Goal: Task Accomplishment & Management: Manage account settings

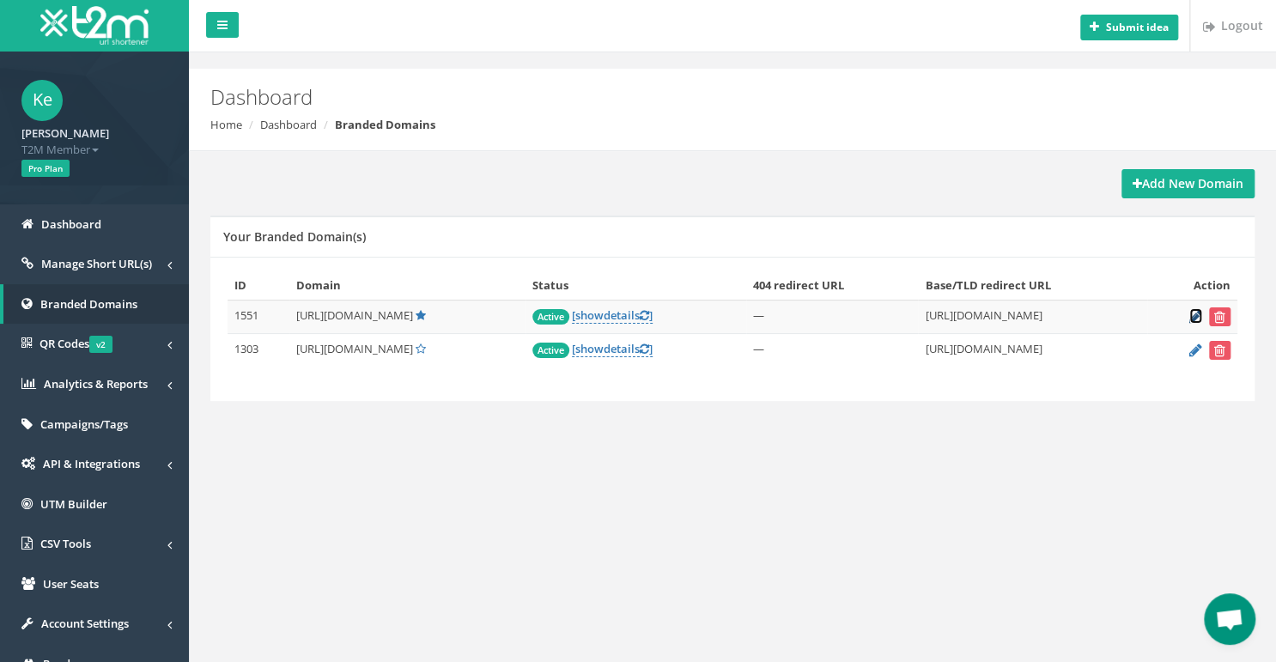
click at [1195, 315] on icon at bounding box center [1195, 316] width 13 height 11
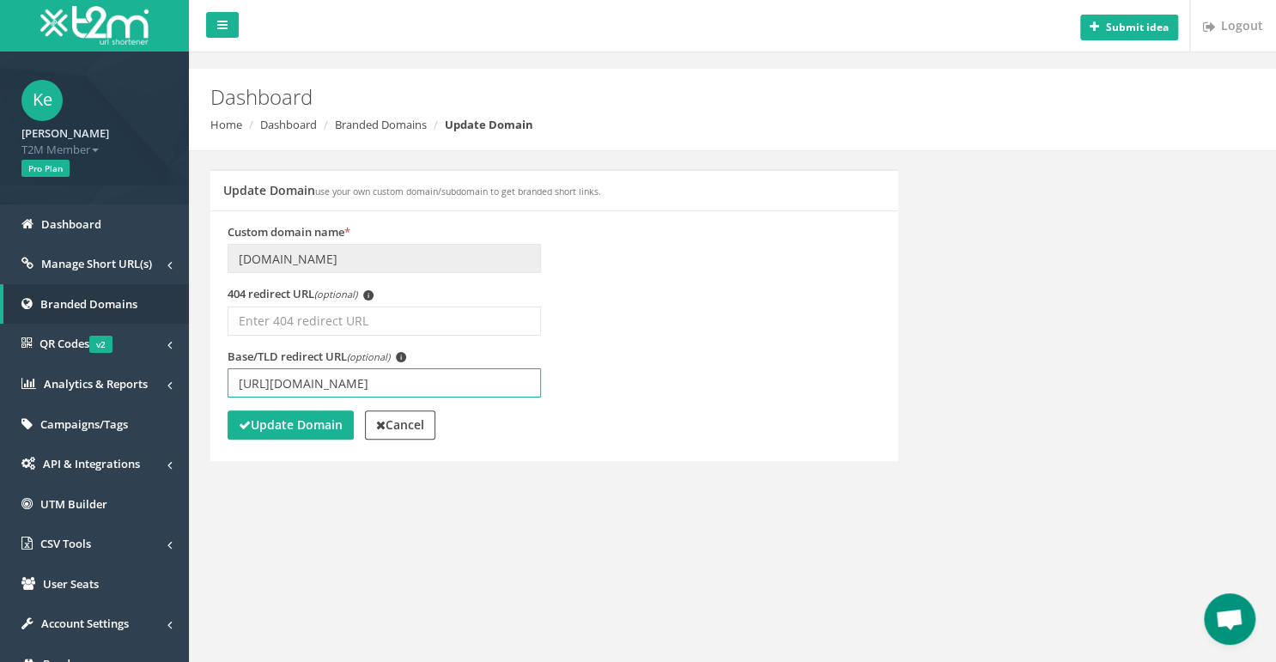
click at [388, 386] on input "https://www.betmarino865.com/tr/" at bounding box center [384, 382] width 313 height 29
type input "[URL][DOMAIN_NAME]"
click at [321, 423] on strong "Update Domain" at bounding box center [291, 425] width 104 height 16
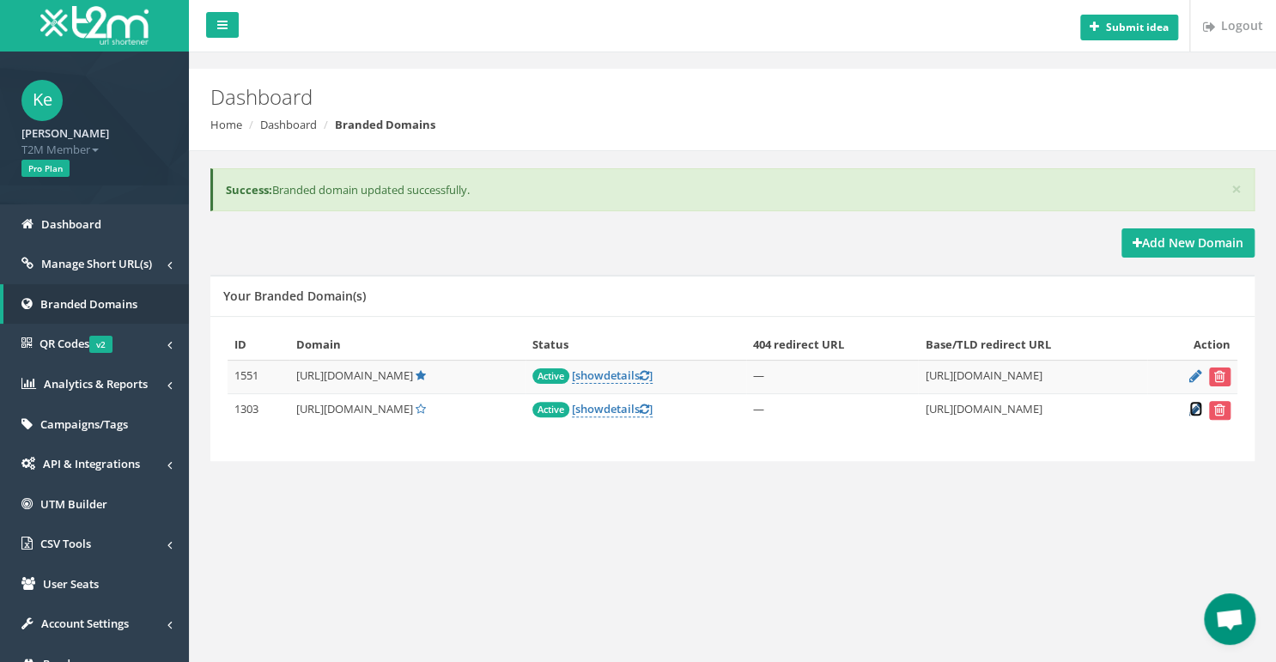
click at [1197, 410] on icon at bounding box center [1195, 409] width 13 height 11
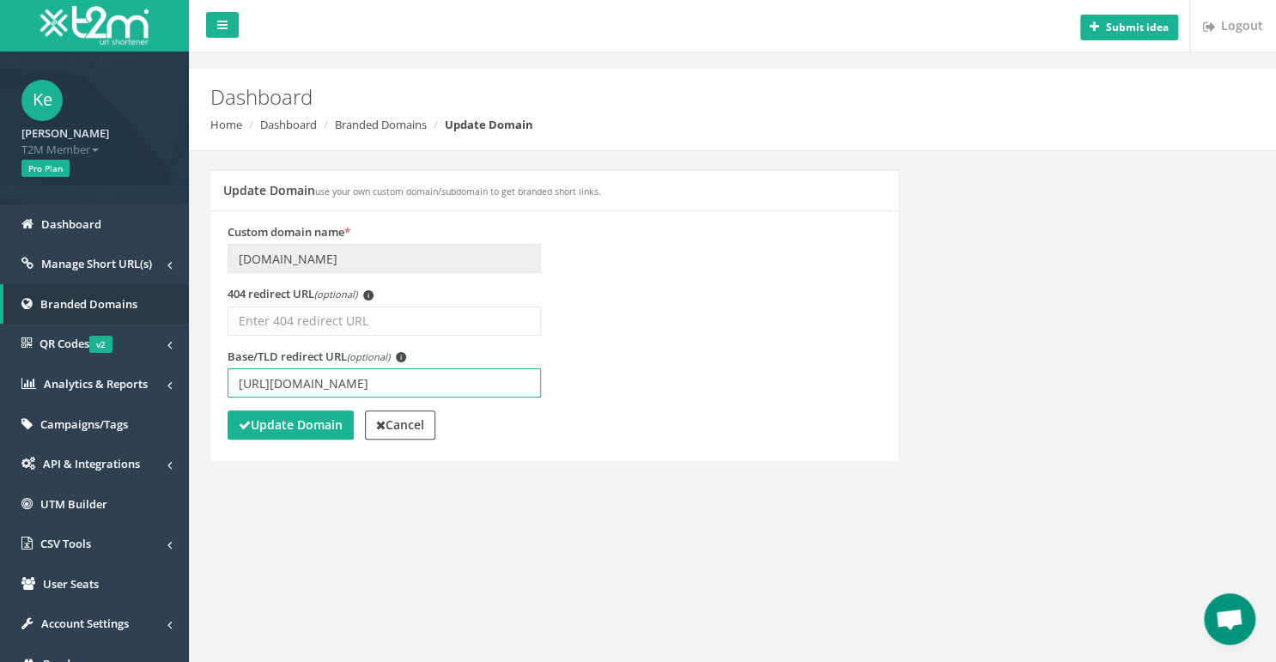
click at [384, 383] on input "[URL][DOMAIN_NAME]" at bounding box center [384, 382] width 313 height 29
type input "[URL][DOMAIN_NAME]"
click at [316, 420] on strong "Update Domain" at bounding box center [291, 425] width 104 height 16
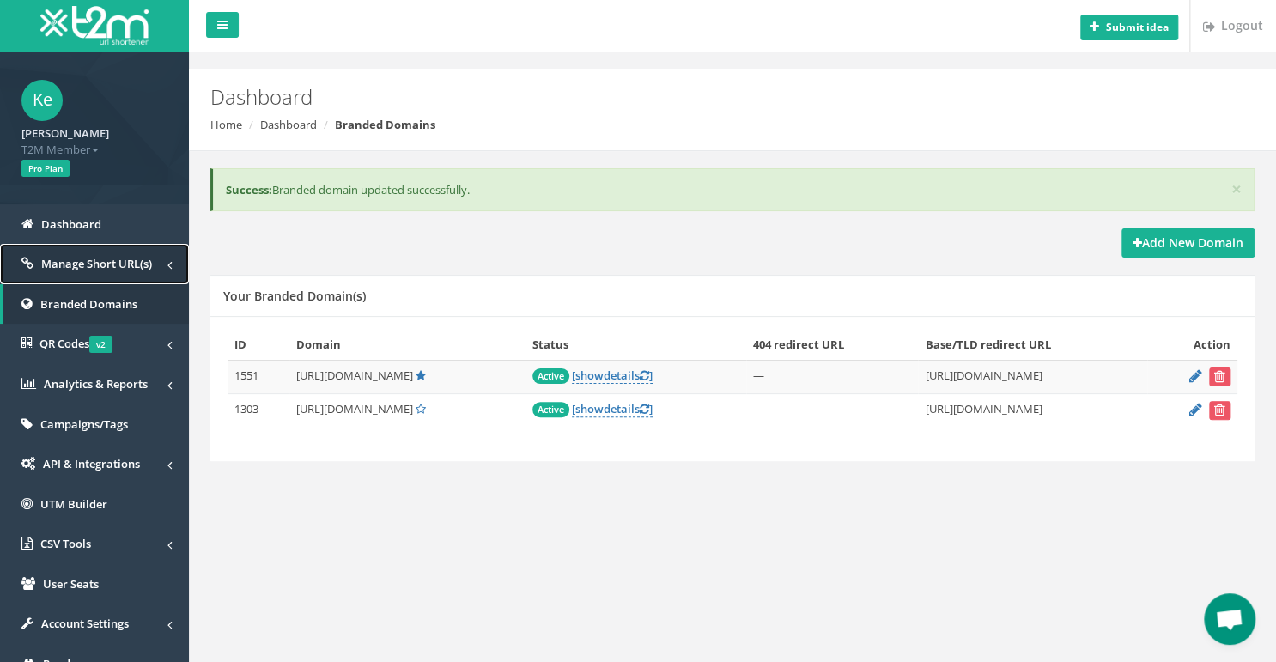
click at [106, 249] on link "Manage Short URL(s)" at bounding box center [94, 264] width 189 height 40
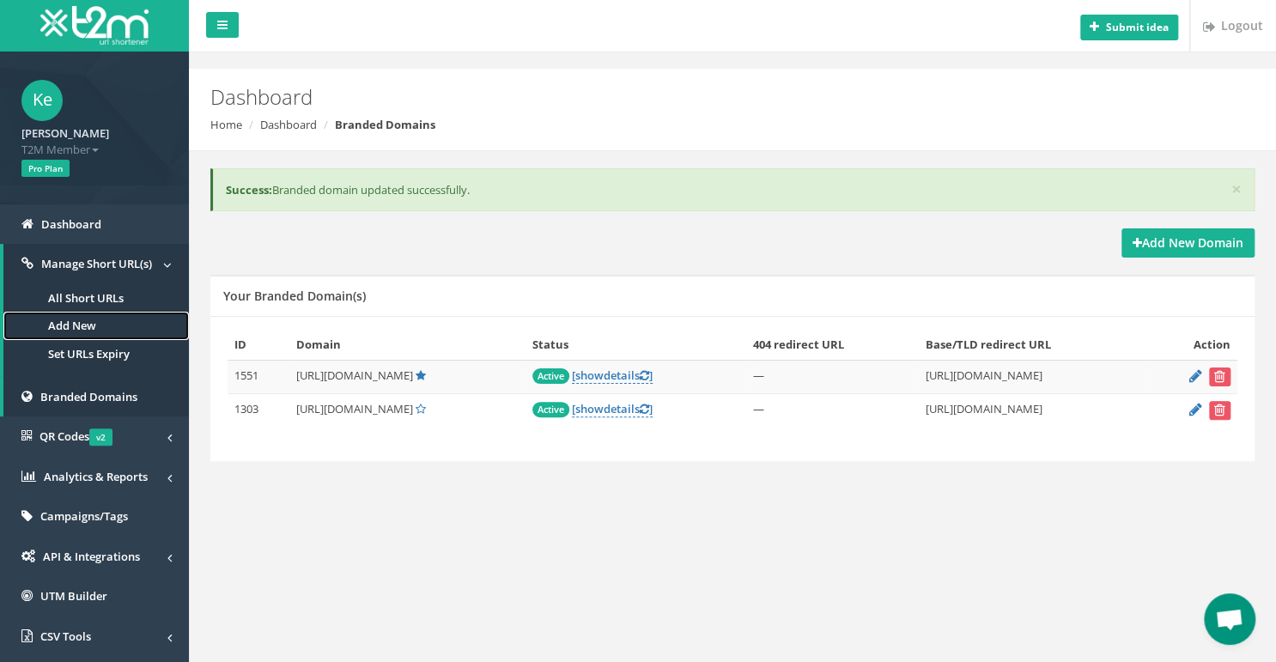
click at [106, 319] on link "Add New" at bounding box center [95, 326] width 185 height 28
